Goal: Information Seeking & Learning: Learn about a topic

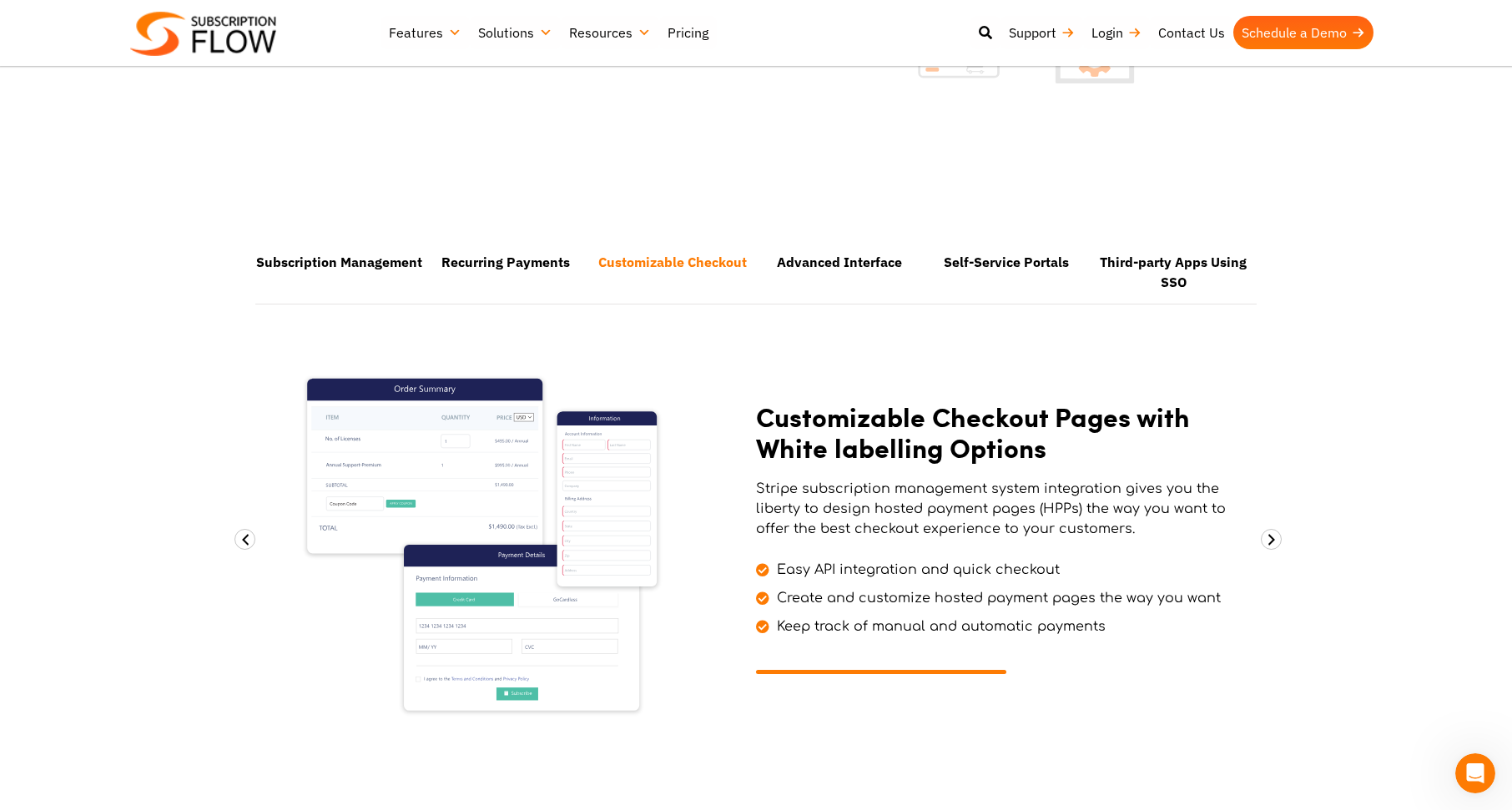
click at [1453, 271] on section "Subscription Management Recurring Payments Customizable Checkout Advanced Inter…" at bounding box center [756, 526] width 1512 height 569
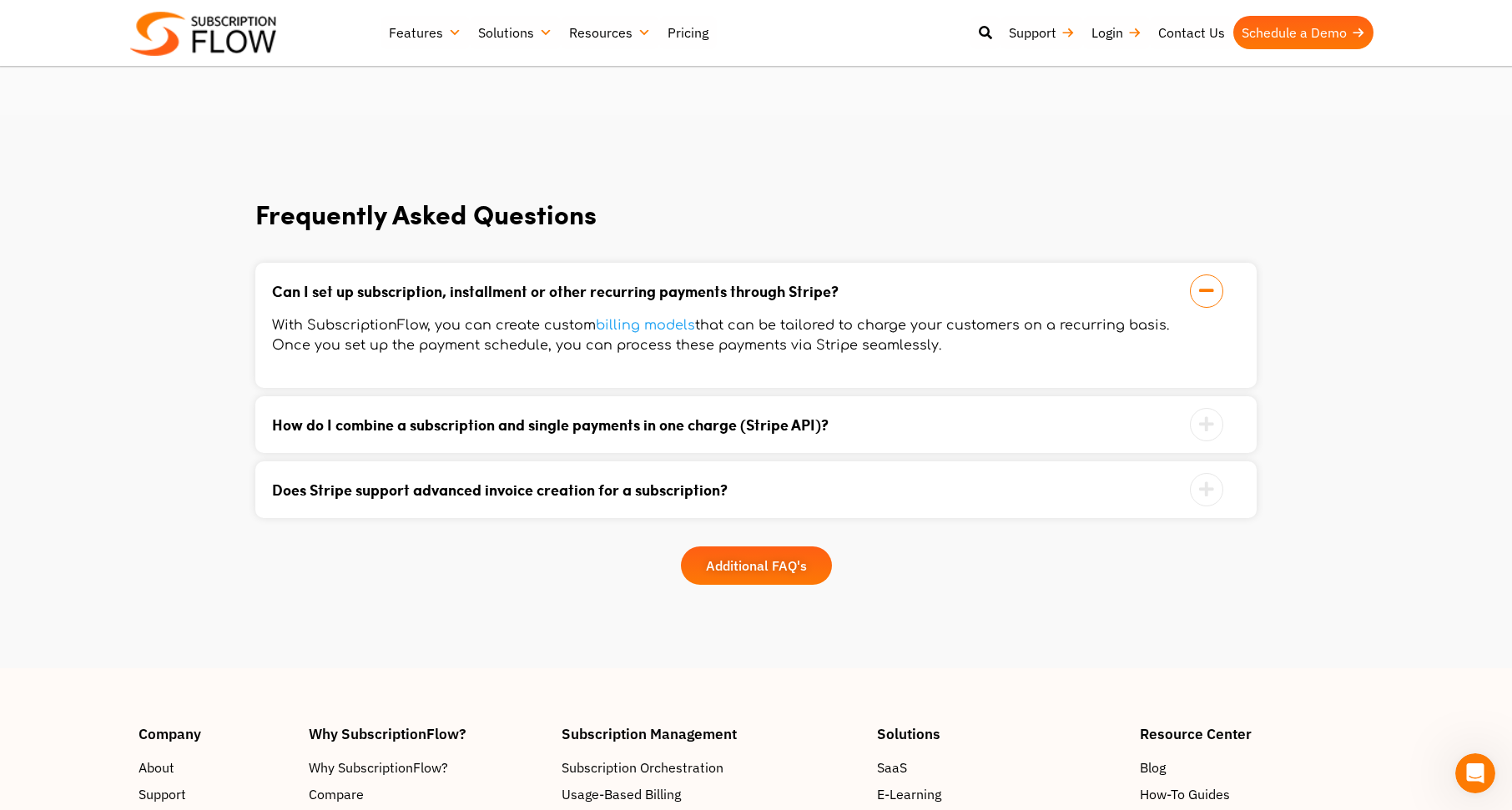
scroll to position [2778, 0]
click at [1397, 412] on section "Frequently Asked Questions Can I set up subscription, installment or other recu…" at bounding box center [756, 390] width 1512 height 553
click at [1393, 422] on section "Frequently Asked Questions Can I set up subscription, installment or other recu…" at bounding box center [756, 390] width 1512 height 553
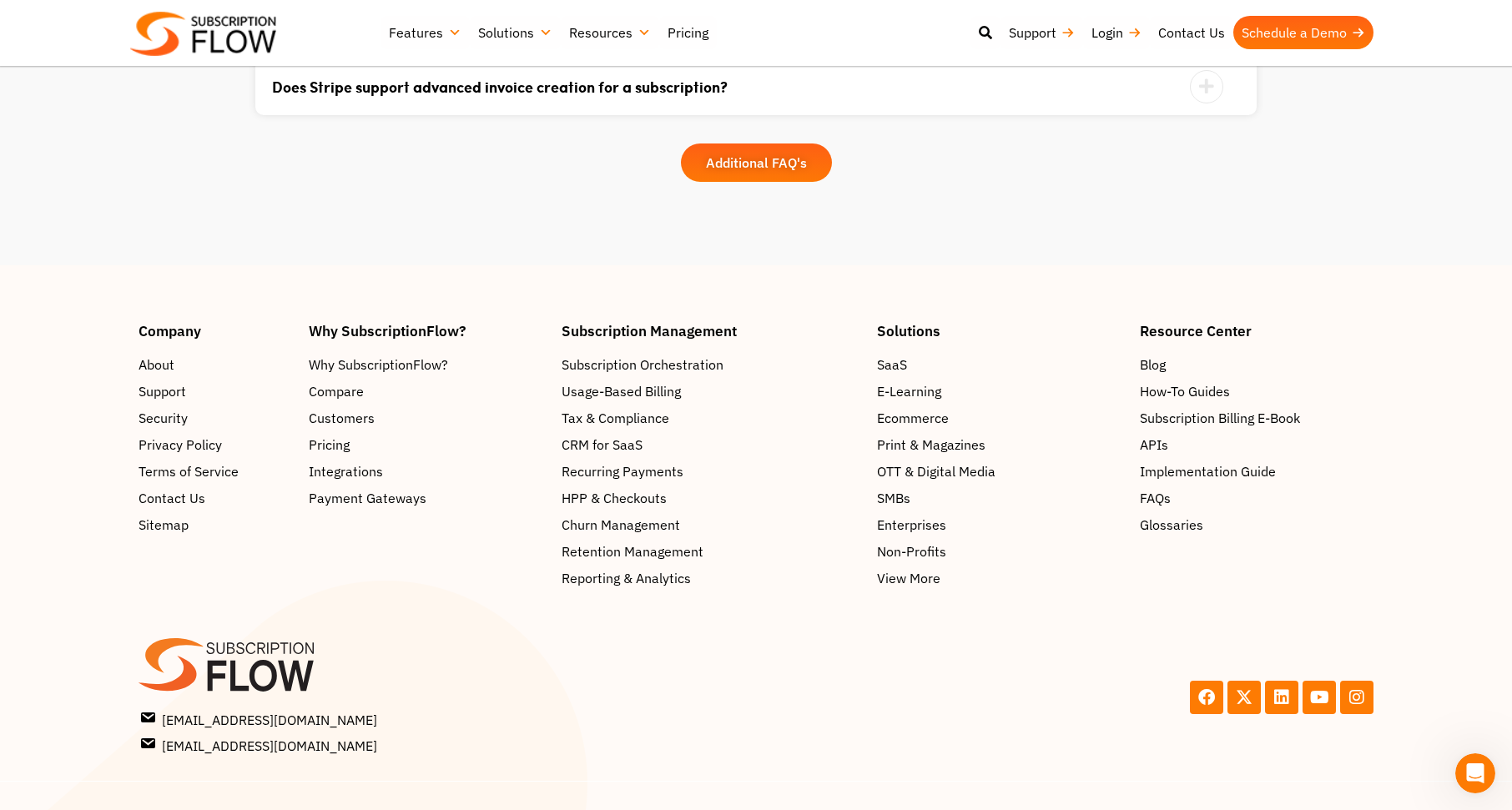
scroll to position [3226, 0]
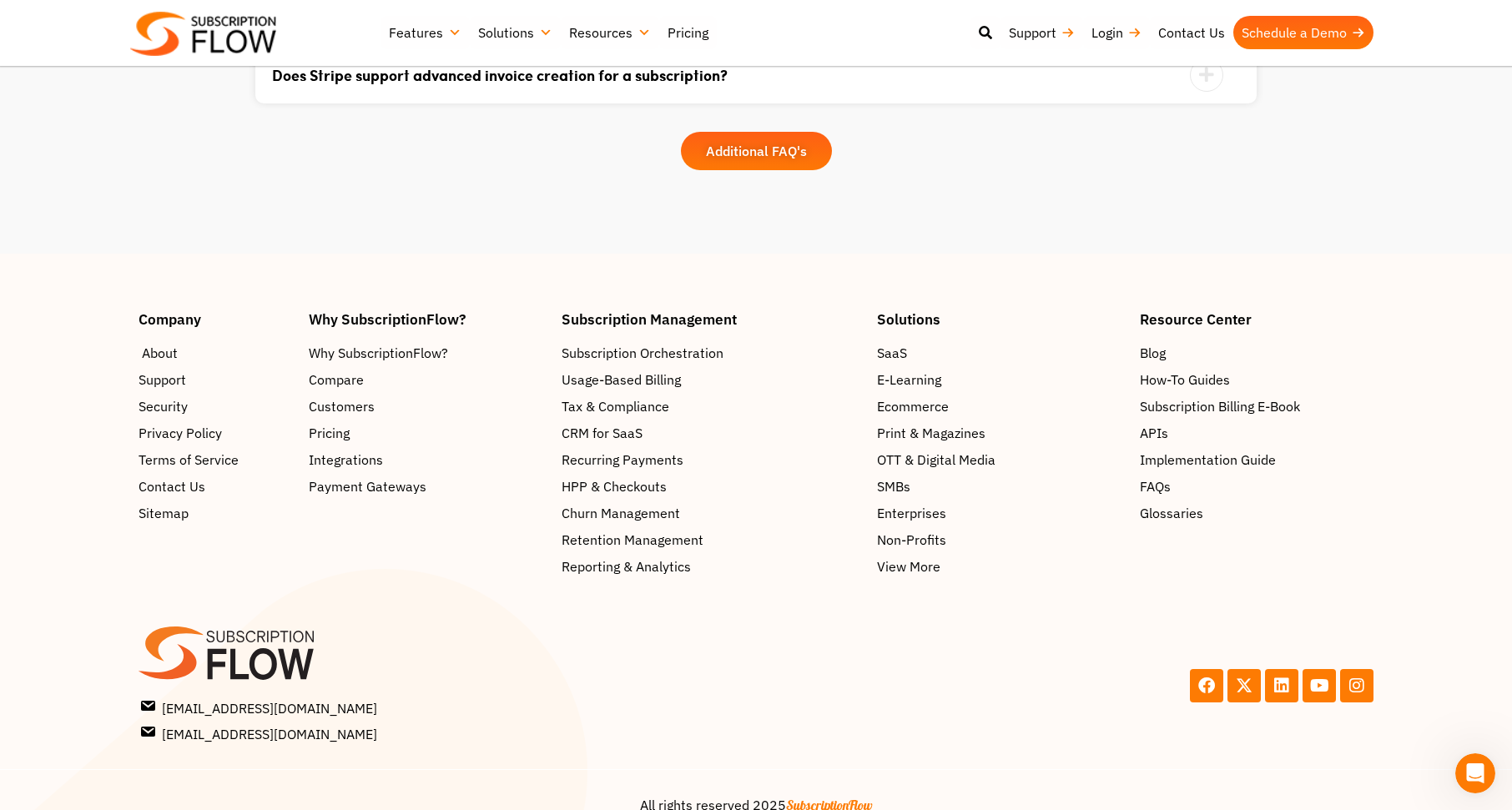
click at [162, 343] on span "About" at bounding box center [160, 353] width 36 height 20
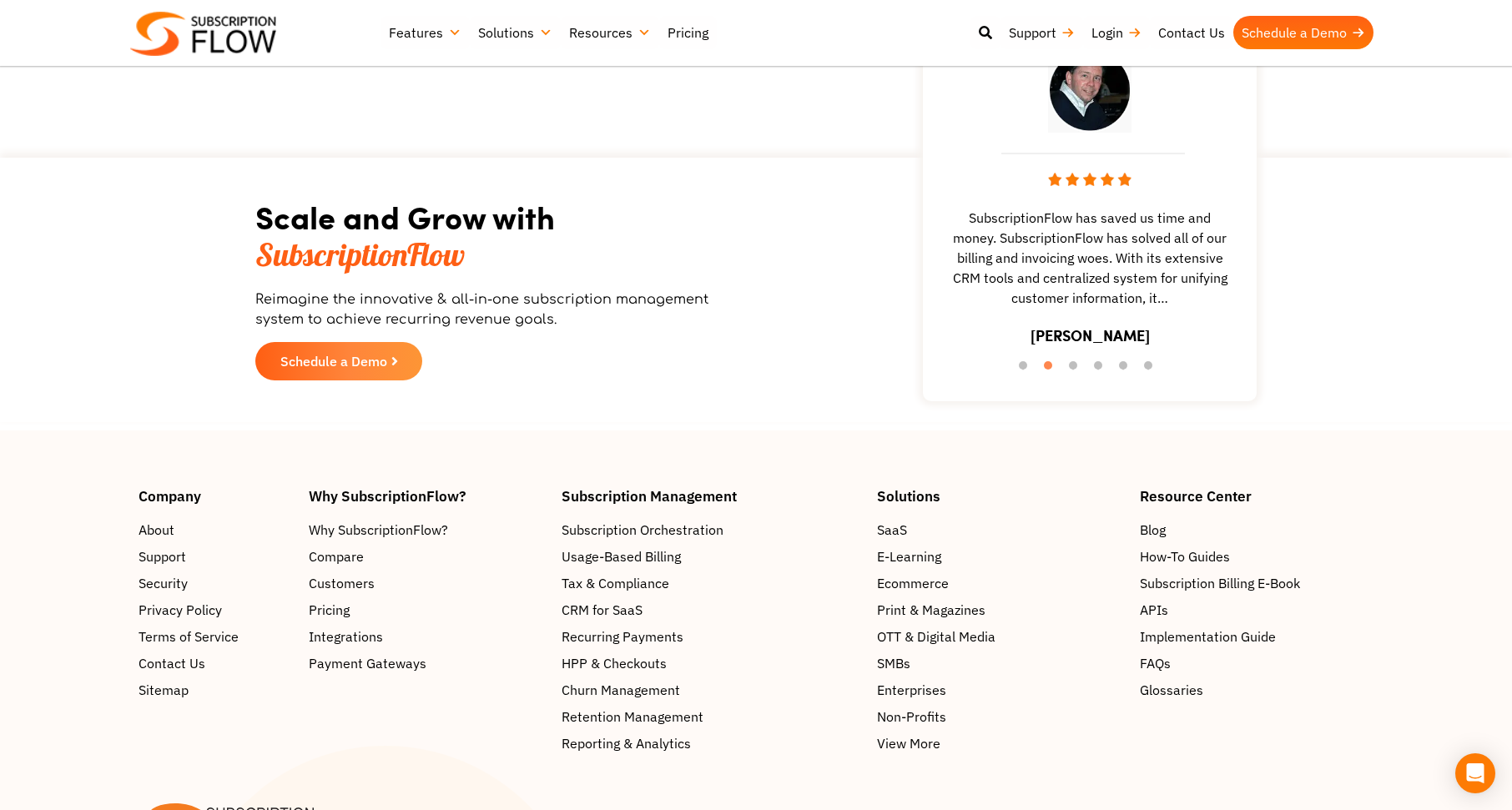
scroll to position [2418, 0]
